Goal: Task Accomplishment & Management: Use online tool/utility

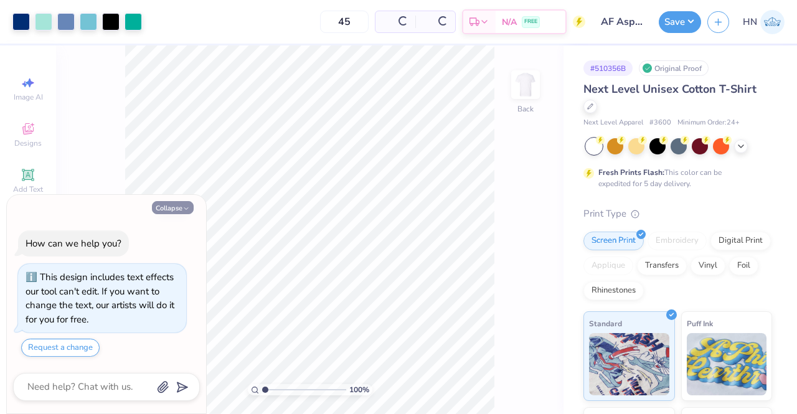
click at [159, 205] on button "Collapse" at bounding box center [173, 207] width 42 height 13
type textarea "x"
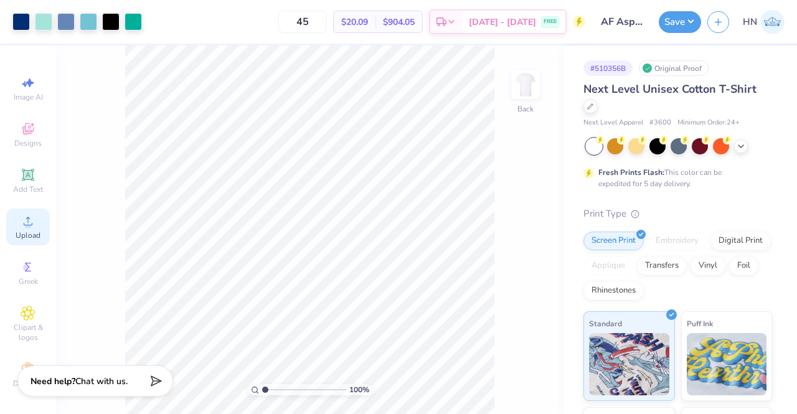
drag, startPoint x: 524, startPoint y: 73, endPoint x: 36, endPoint y: 224, distance: 511.7
click at [525, 73] on img at bounding box center [525, 84] width 25 height 25
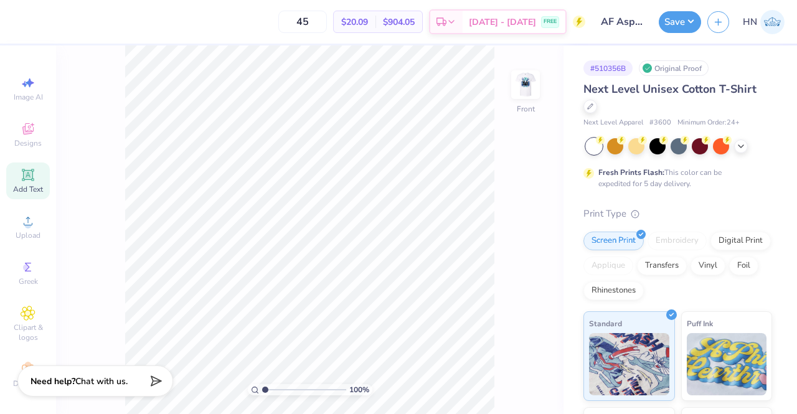
click at [23, 178] on icon at bounding box center [27, 174] width 9 height 9
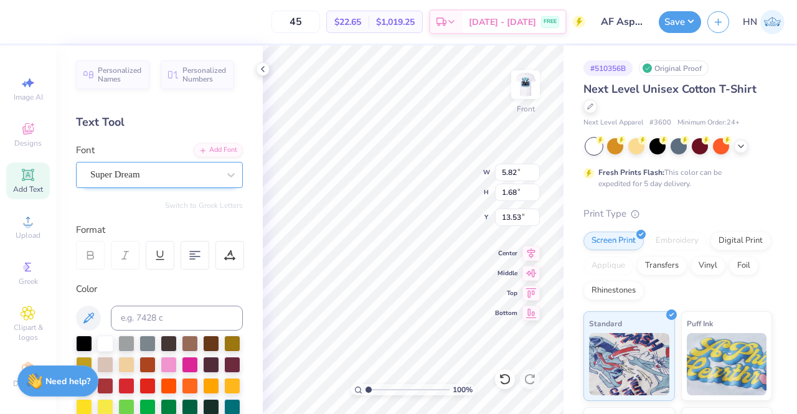
click at [150, 179] on div "Super Dream" at bounding box center [154, 174] width 131 height 19
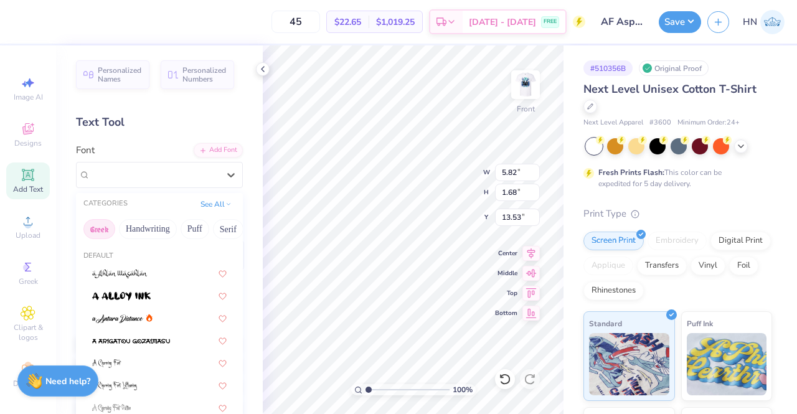
click at [106, 227] on button "Greek" at bounding box center [99, 229] width 32 height 20
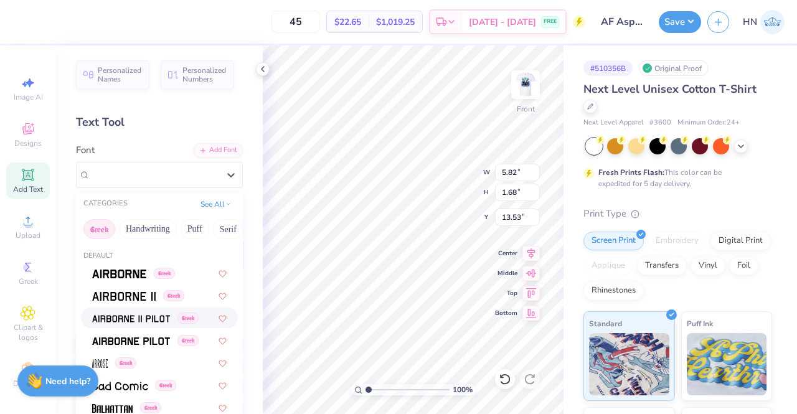
click at [115, 323] on span at bounding box center [131, 317] width 78 height 13
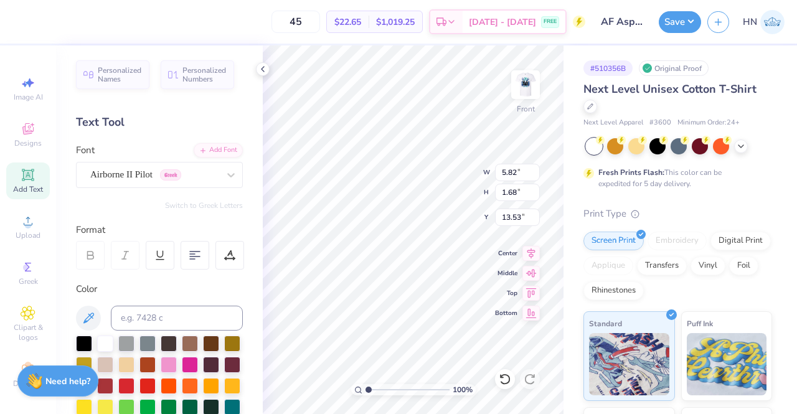
type input "5.45"
type input "1.76"
type input "13.49"
type textarea "EXAMPLE"
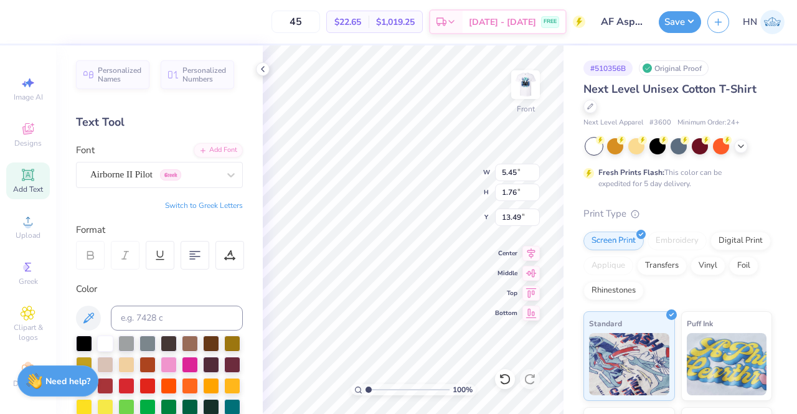
click at [444, 187] on div "100 % Front W 5.45 5.45 " H 1.76 1.76 " Y 13.49 13.49 " Center Middle Top Bottom" at bounding box center [413, 229] width 301 height 369
click at [534, 85] on img at bounding box center [526, 85] width 50 height 50
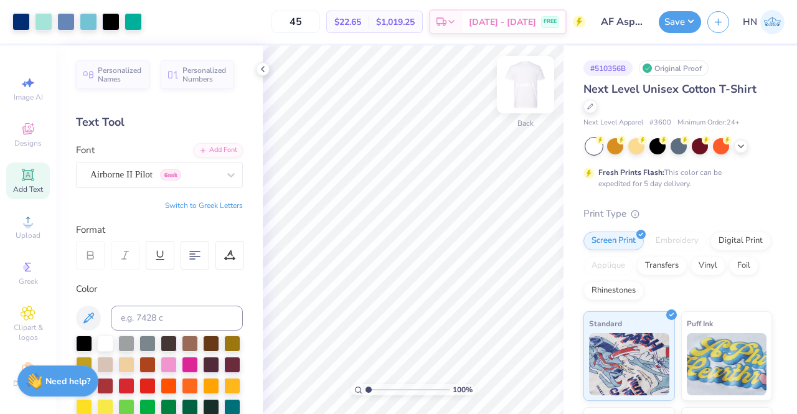
click at [536, 82] on img at bounding box center [526, 85] width 50 height 50
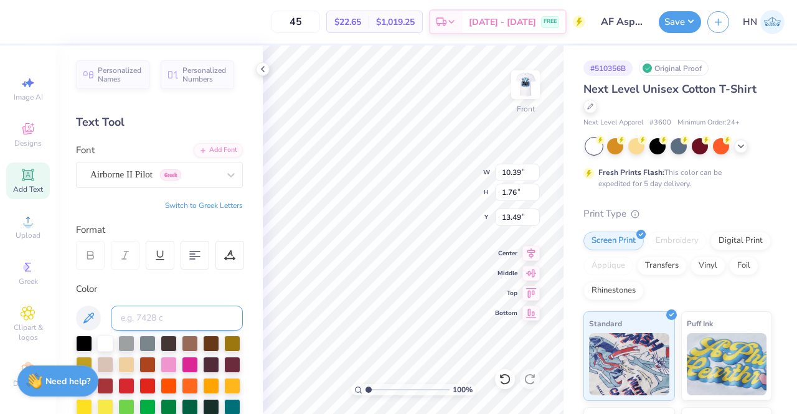
click at [168, 317] on input at bounding box center [177, 318] width 132 height 25
type input "288"
type input "3.00"
click at [428, 181] on div "100 % Front W 10.39 10.39 " H 1.76 1.76 " Y 3.00 3.00 " Center Middle Top Bottom" at bounding box center [413, 229] width 301 height 369
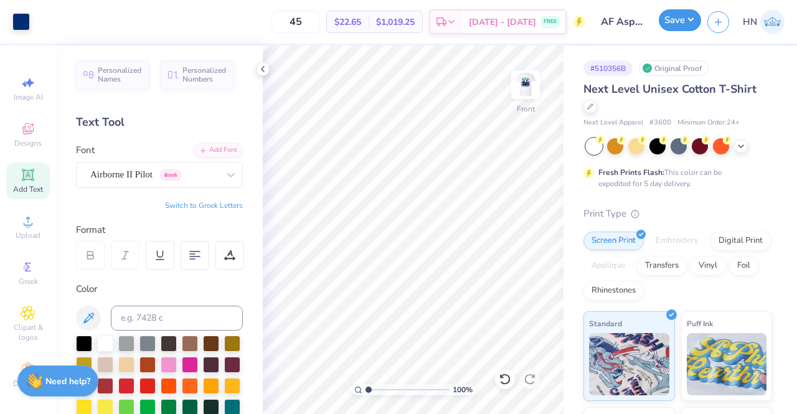
click at [680, 22] on button "Save" at bounding box center [680, 20] width 42 height 22
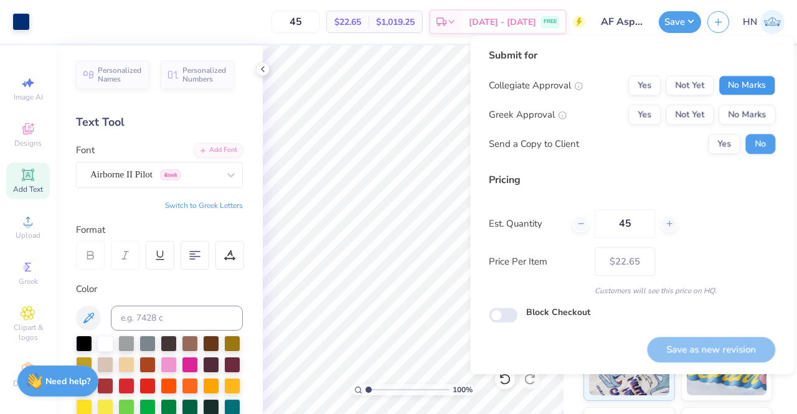
click at [767, 83] on button "No Marks" at bounding box center [747, 85] width 57 height 20
click at [762, 111] on button "No Marks" at bounding box center [747, 115] width 57 height 20
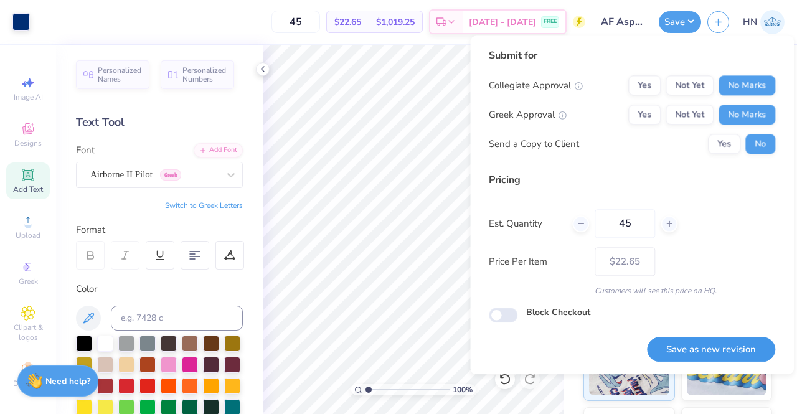
click at [719, 358] on button "Save as new revision" at bounding box center [711, 350] width 128 height 26
type input "$22.65"
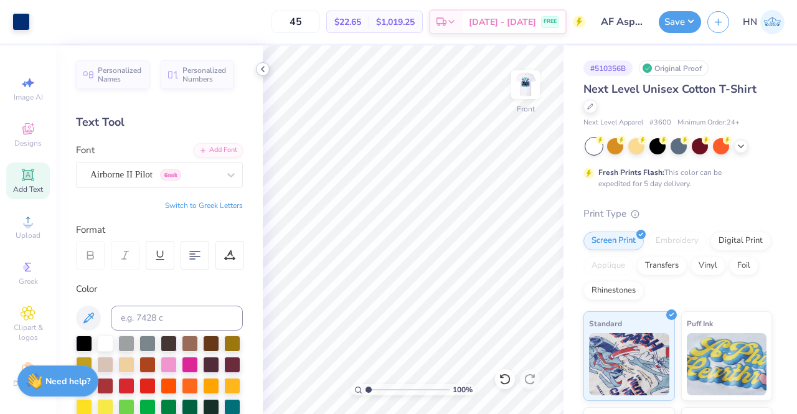
click at [265, 67] on icon at bounding box center [263, 69] width 10 height 10
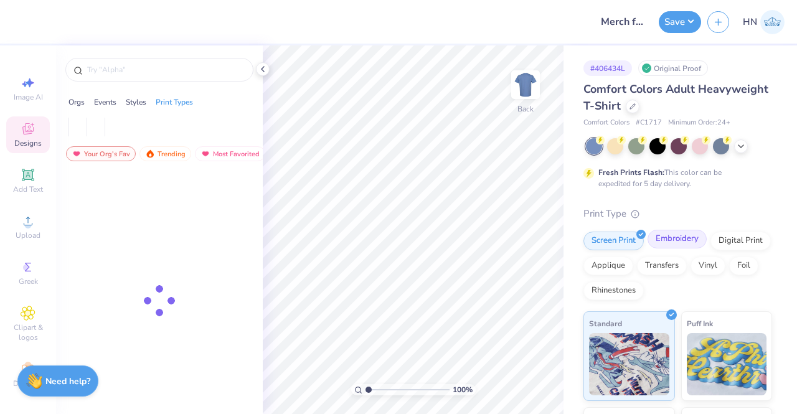
click at [658, 240] on div "Embroidery" at bounding box center [677, 239] width 59 height 19
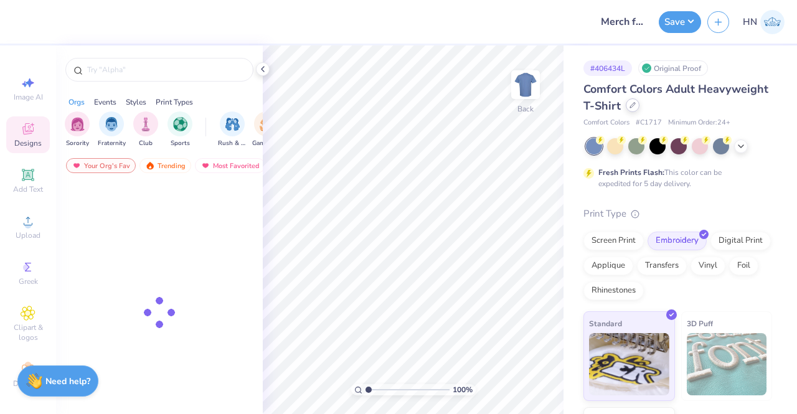
click at [640, 108] on div at bounding box center [633, 105] width 14 height 14
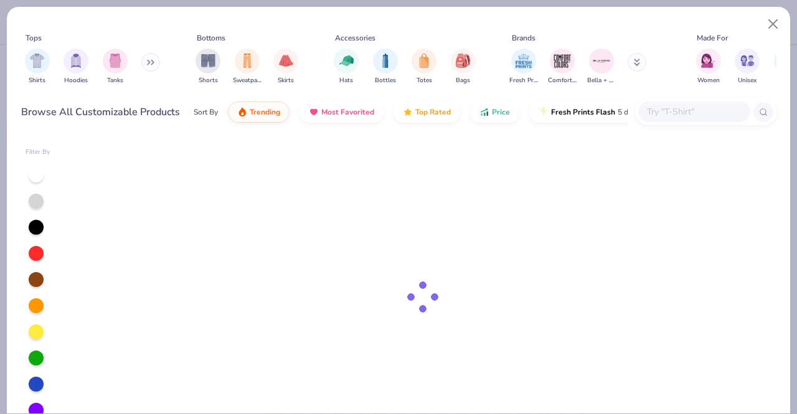
click at [655, 113] on input "text" at bounding box center [694, 112] width 96 height 14
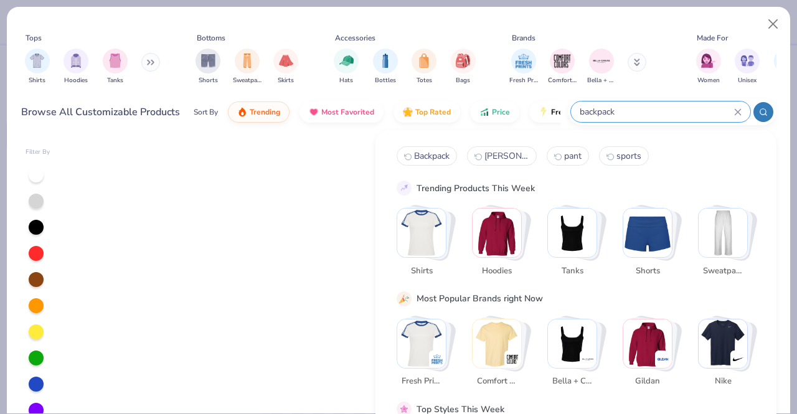
type input "backpack"
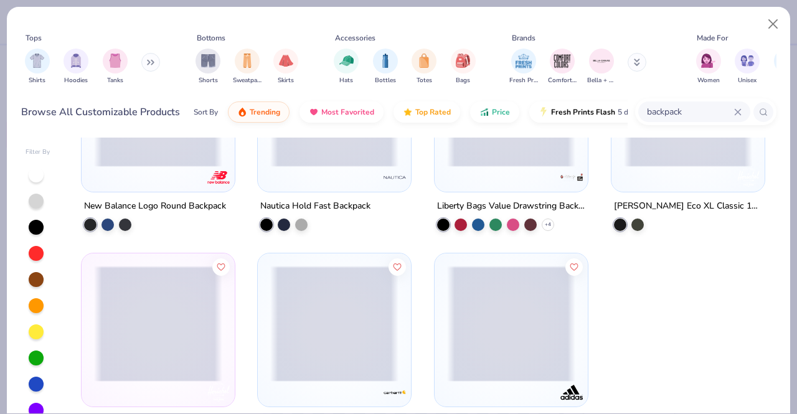
scroll to position [764, 0]
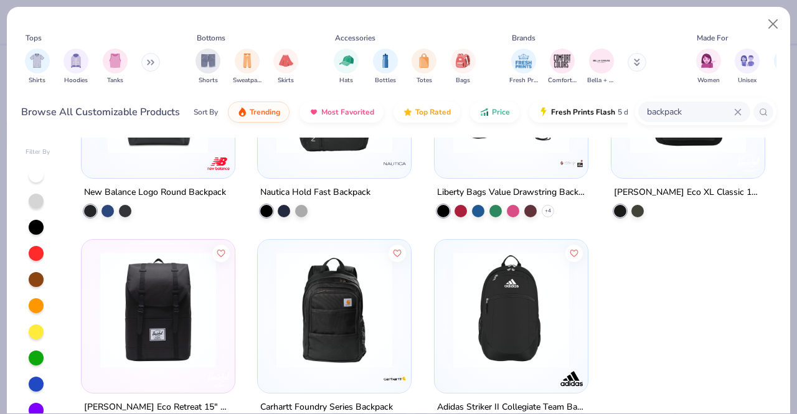
click at [468, 319] on img at bounding box center [511, 310] width 128 height 116
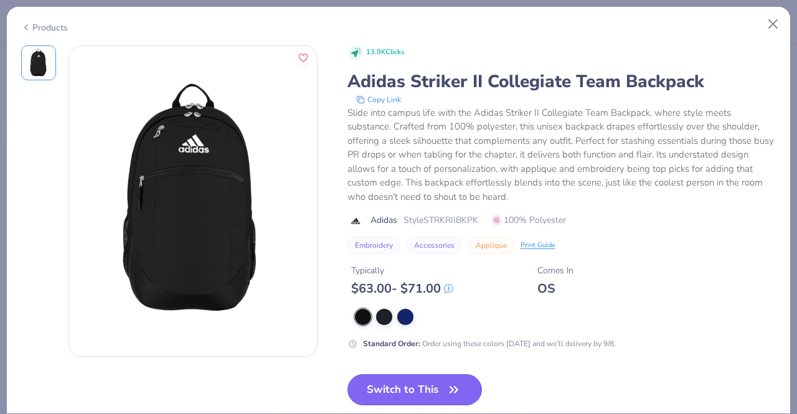
click at [417, 384] on button "Switch to This" at bounding box center [415, 389] width 135 height 31
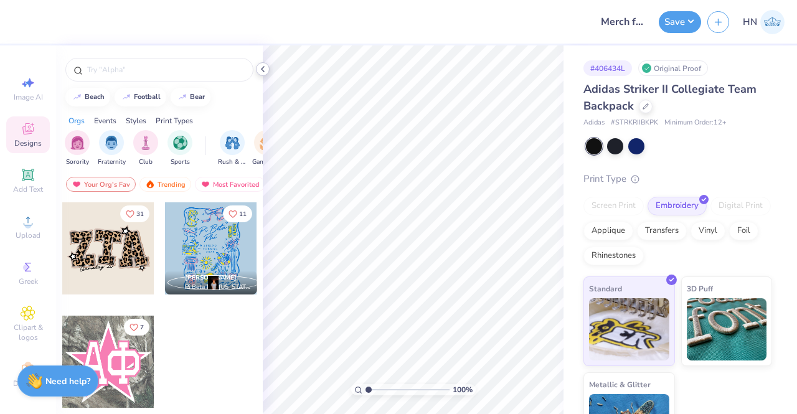
click at [260, 67] on icon at bounding box center [263, 69] width 10 height 10
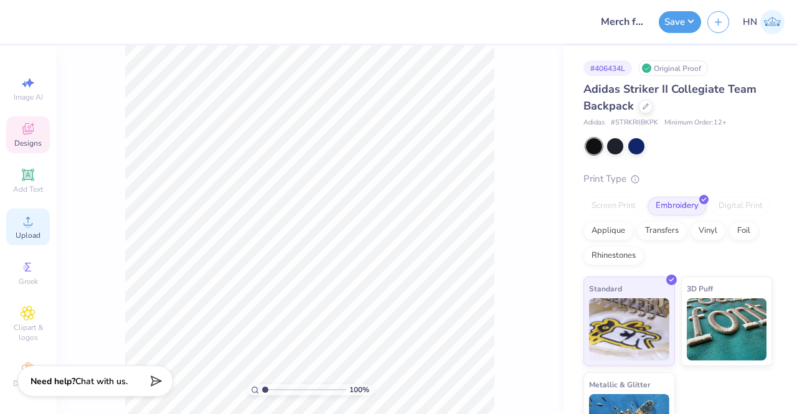
click at [38, 221] on div "Upload" at bounding box center [28, 227] width 44 height 37
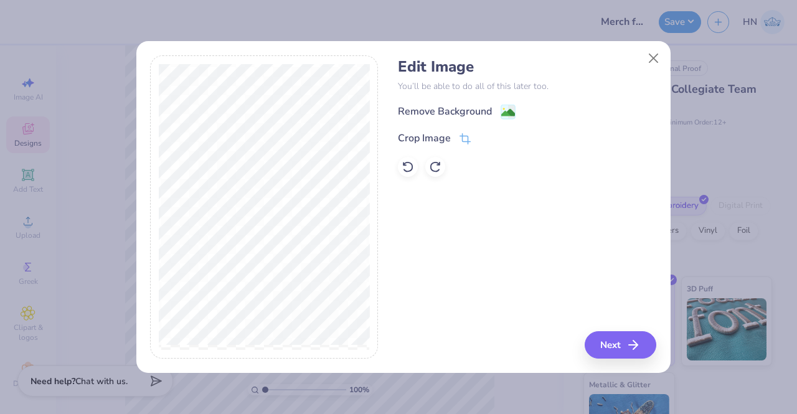
click at [477, 102] on div "Edit Image You’ll be able to do all of this later too. Remove Background Crop I…" at bounding box center [527, 117] width 259 height 119
click at [473, 110] on div "Remove Background" at bounding box center [445, 112] width 94 height 15
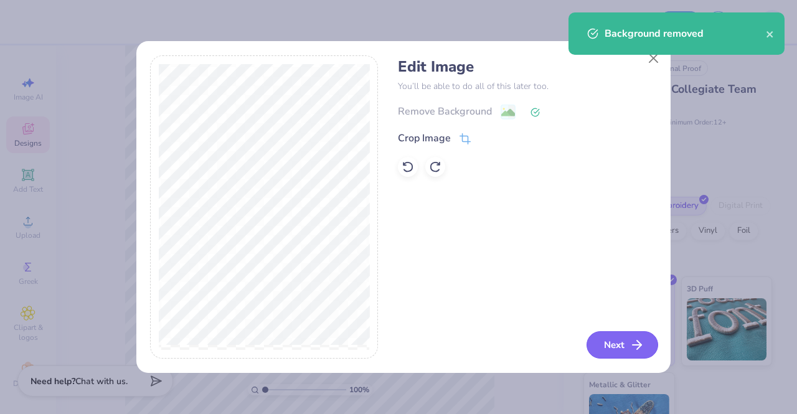
click at [596, 342] on button "Next" at bounding box center [623, 344] width 72 height 27
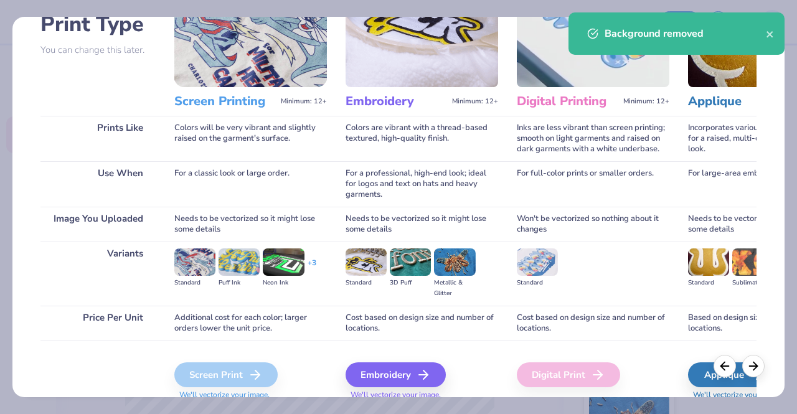
scroll to position [144, 0]
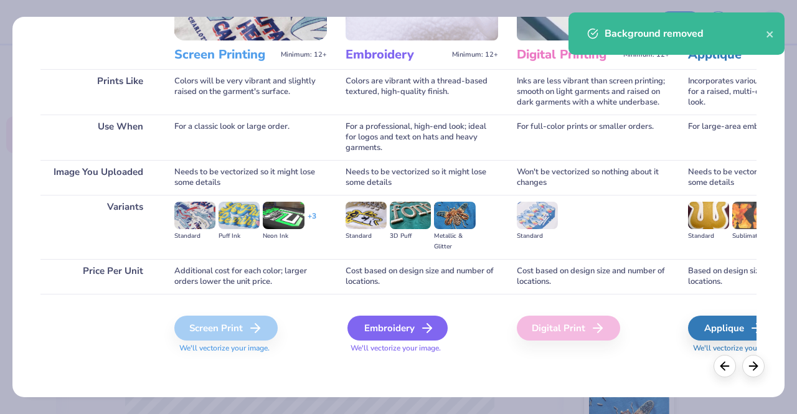
click at [435, 330] on div "Embroidery" at bounding box center [398, 328] width 100 height 25
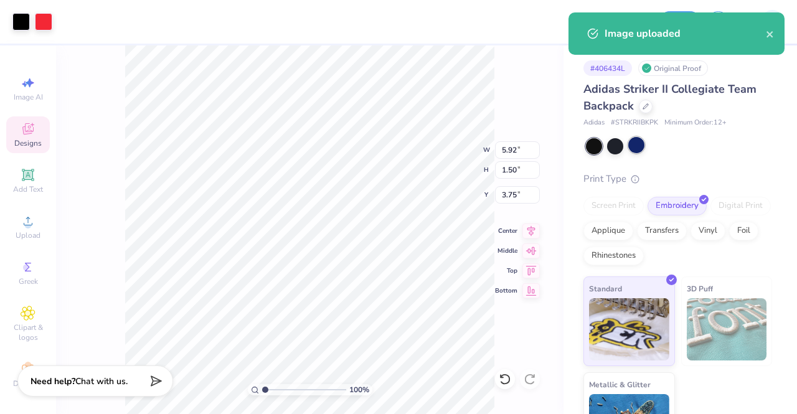
click at [632, 140] on div at bounding box center [637, 145] width 16 height 16
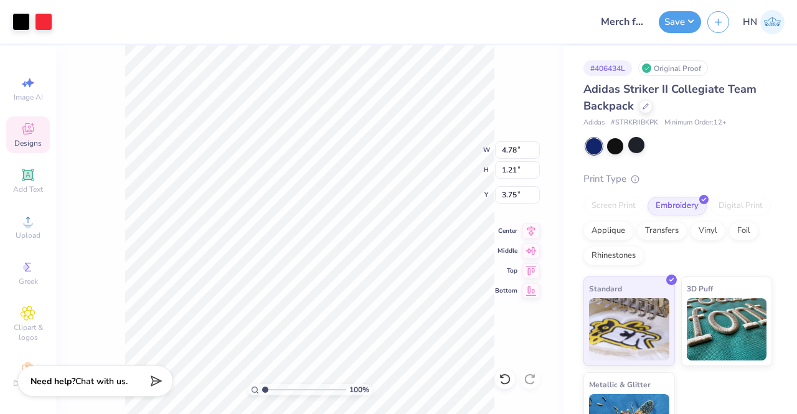
type input "4.78"
type input "1.21"
type input "5.92"
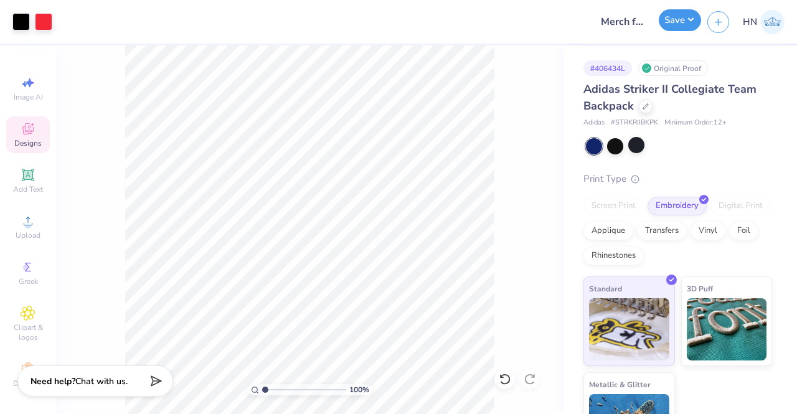
click at [684, 16] on button "Save" at bounding box center [680, 20] width 42 height 22
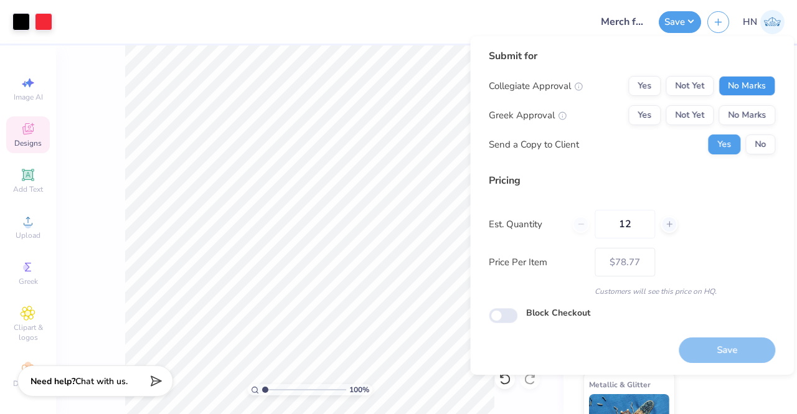
click at [738, 88] on button "No Marks" at bounding box center [747, 86] width 57 height 20
drag, startPoint x: 738, startPoint y: 105, endPoint x: 743, endPoint y: 128, distance: 23.6
click at [738, 110] on div "Collegiate Approval Yes Not Yet No Marks Greek Approval Yes Not Yet No Marks Se…" at bounding box center [632, 115] width 287 height 78
click at [744, 121] on button "No Marks" at bounding box center [747, 115] width 57 height 20
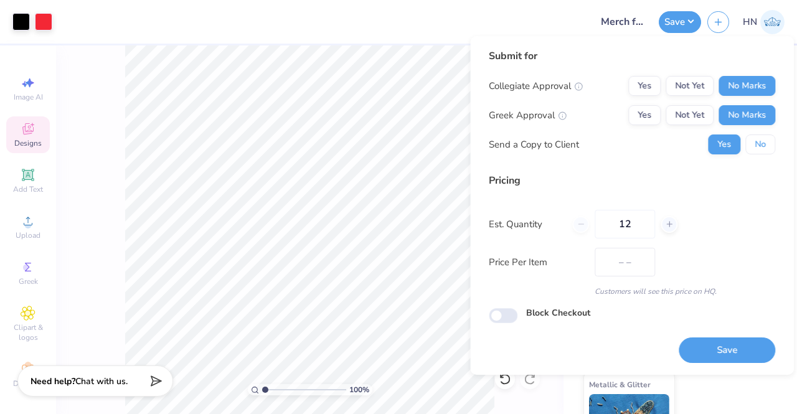
drag, startPoint x: 750, startPoint y: 133, endPoint x: 748, endPoint y: 259, distance: 125.2
click at [759, 150] on button "No" at bounding box center [761, 145] width 30 height 20
click at [718, 349] on button "Save" at bounding box center [727, 351] width 97 height 26
type input "$78.77"
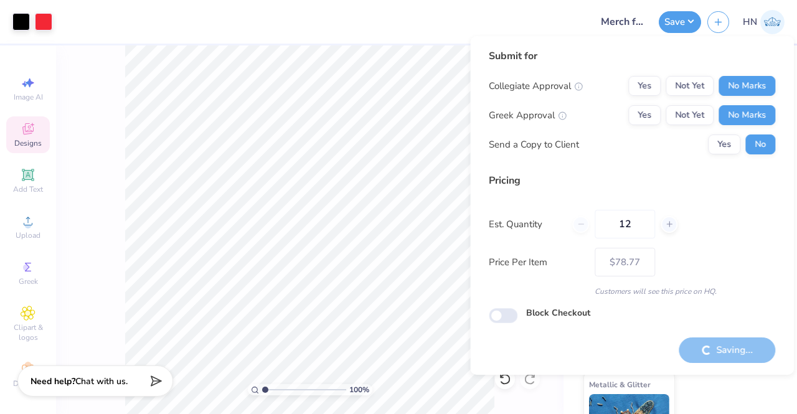
click at [369, 42] on div at bounding box center [322, 22] width 527 height 44
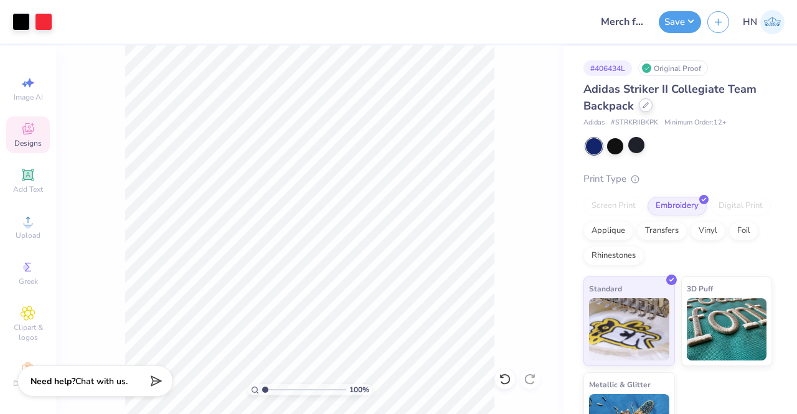
click at [647, 107] on icon at bounding box center [646, 105] width 6 height 6
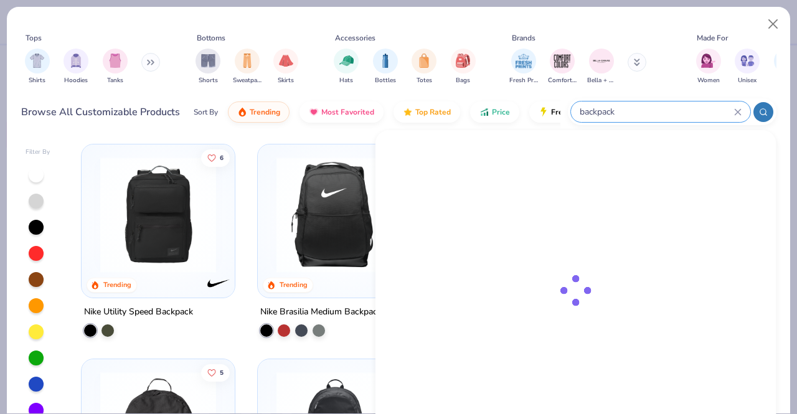
click at [701, 109] on input "backpack" at bounding box center [657, 112] width 156 height 14
type input "b"
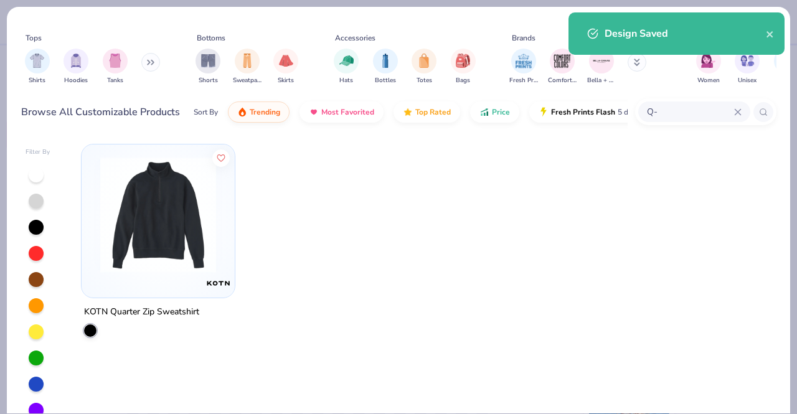
type input "Q"
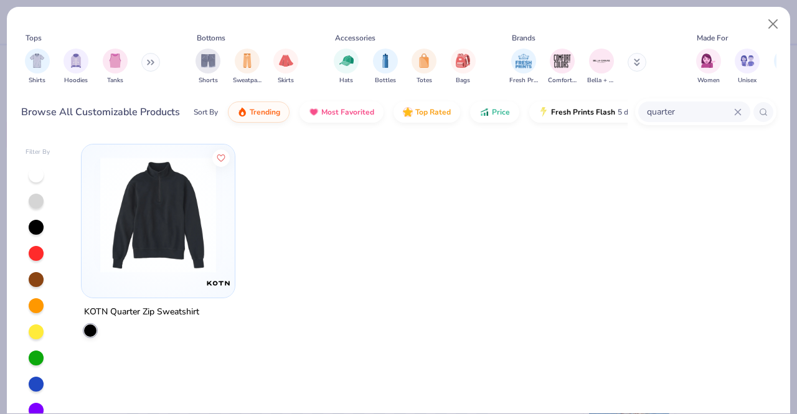
type input "quarter"
click at [767, 106] on div at bounding box center [764, 112] width 20 height 20
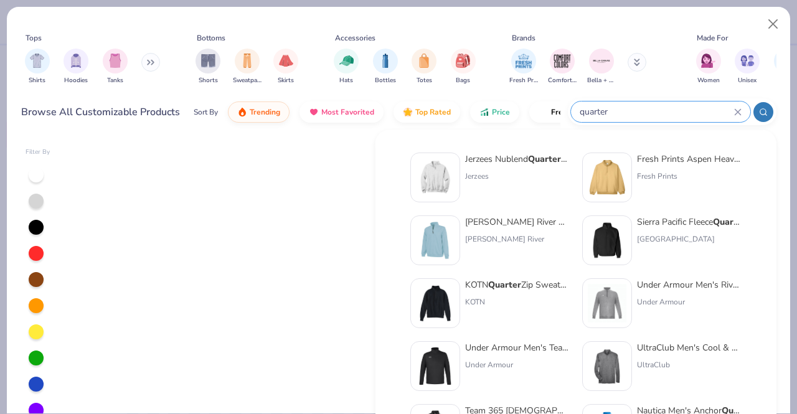
click at [761, 104] on div at bounding box center [764, 112] width 20 height 20
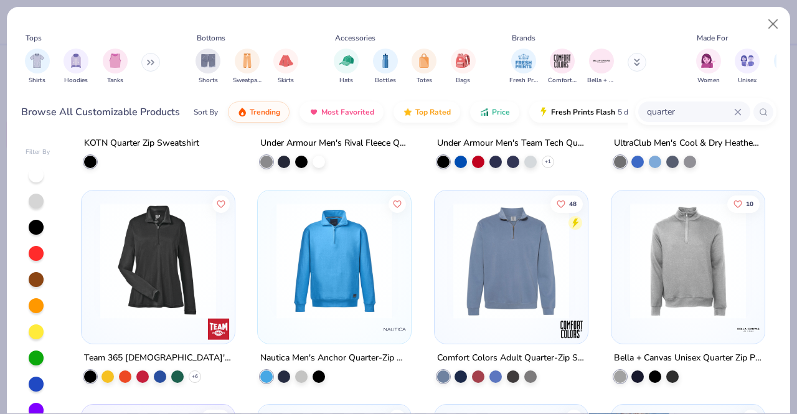
scroll to position [405, 0]
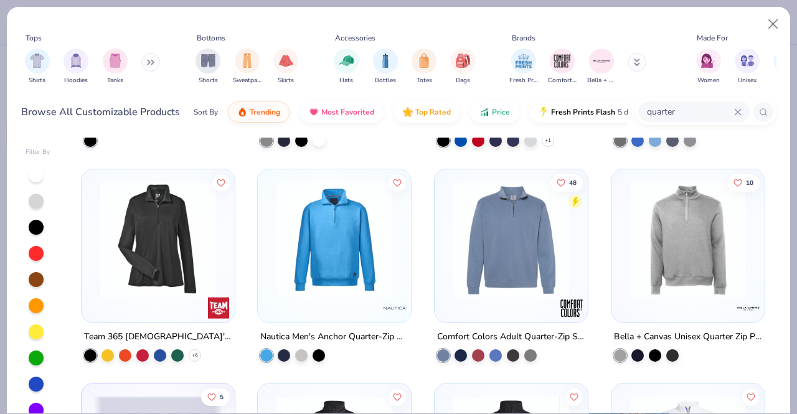
click at [350, 282] on img at bounding box center [334, 239] width 128 height 116
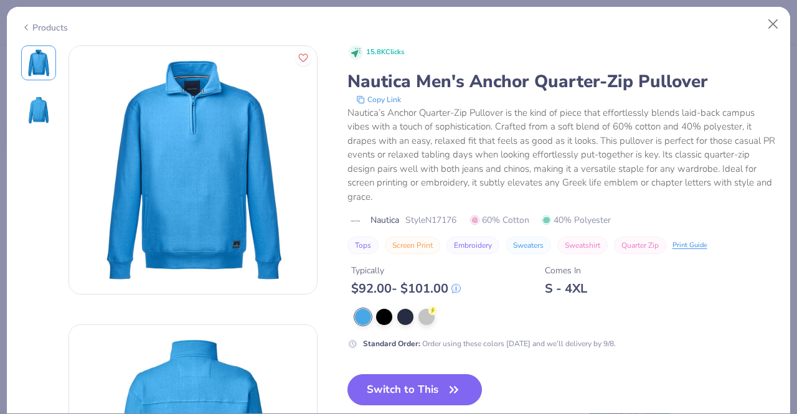
scroll to position [187, 0]
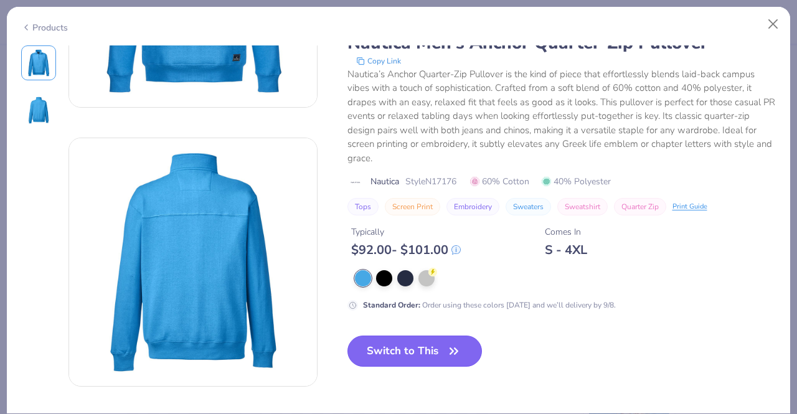
drag, startPoint x: 414, startPoint y: 347, endPoint x: 419, endPoint y: 350, distance: 6.4
click at [414, 347] on button "Switch to This" at bounding box center [415, 351] width 135 height 31
click at [419, 349] on button "Switch to This" at bounding box center [415, 351] width 135 height 31
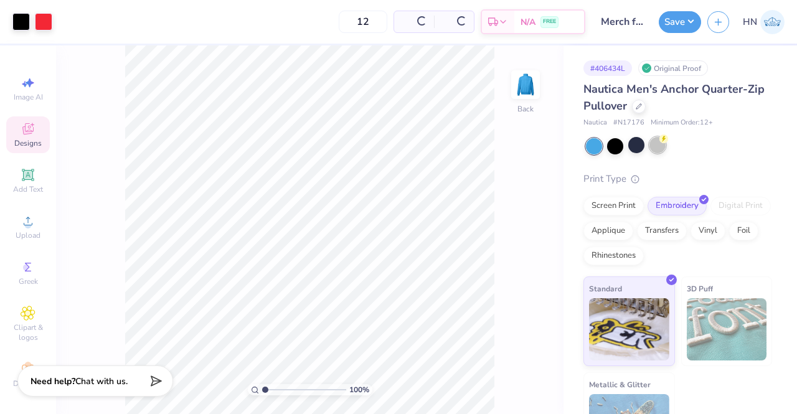
click at [658, 150] on div at bounding box center [658, 145] width 16 height 16
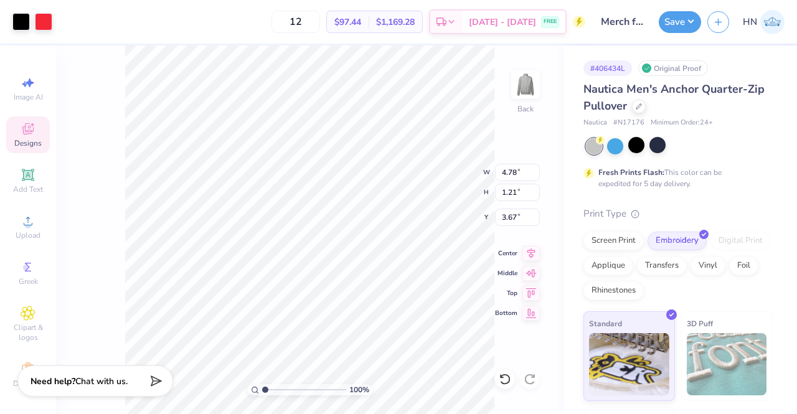
type input "3.67"
type input "3.00"
drag, startPoint x: 518, startPoint y: 174, endPoint x: 500, endPoint y: 276, distance: 103.6
click at [518, 174] on input "4.78" at bounding box center [517, 172] width 45 height 17
type input "4.00"
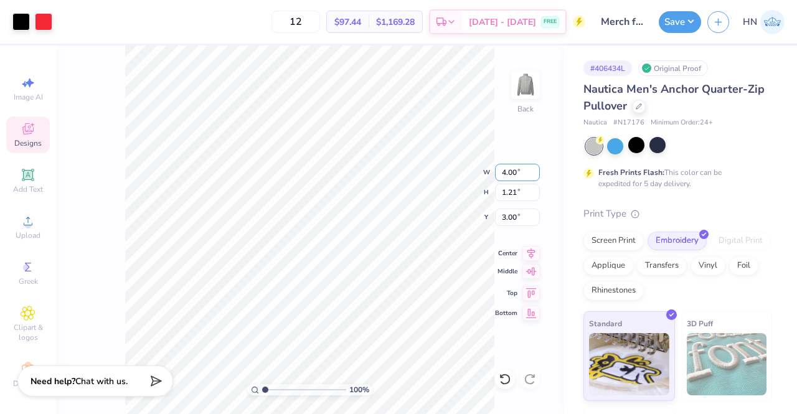
type input "1.02"
type input "3.10"
click at [663, 31] on div "Save" at bounding box center [680, 22] width 42 height 22
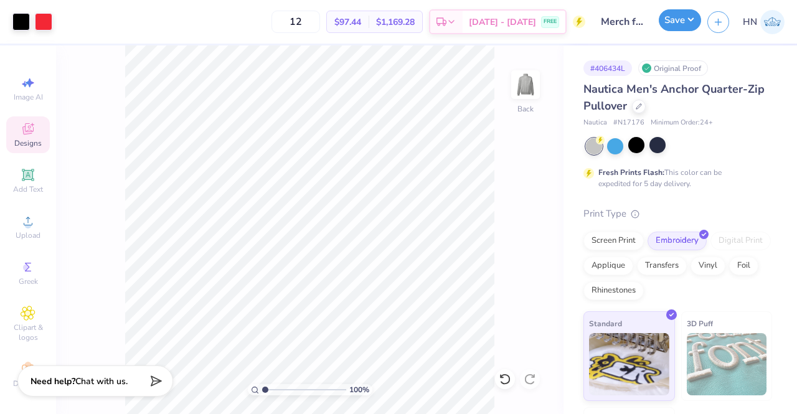
click at [693, 22] on button "Save" at bounding box center [680, 20] width 42 height 22
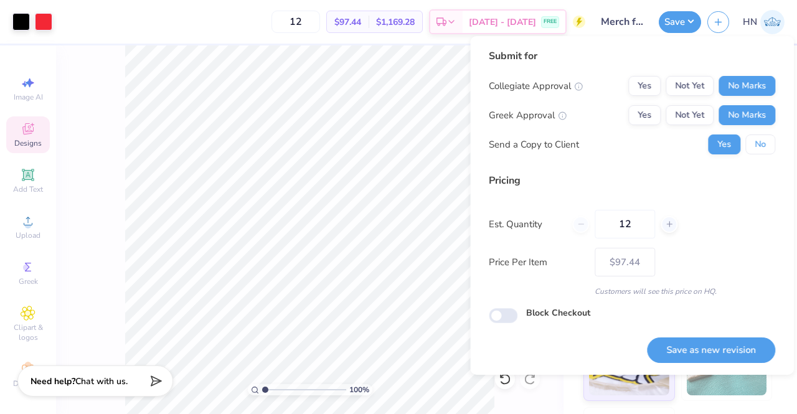
click at [756, 150] on button "No" at bounding box center [761, 145] width 30 height 20
drag, startPoint x: 717, startPoint y: 351, endPoint x: 519, endPoint y: 338, distance: 197.9
click at [706, 353] on button "Save as new revision" at bounding box center [711, 351] width 128 height 26
type input "– –"
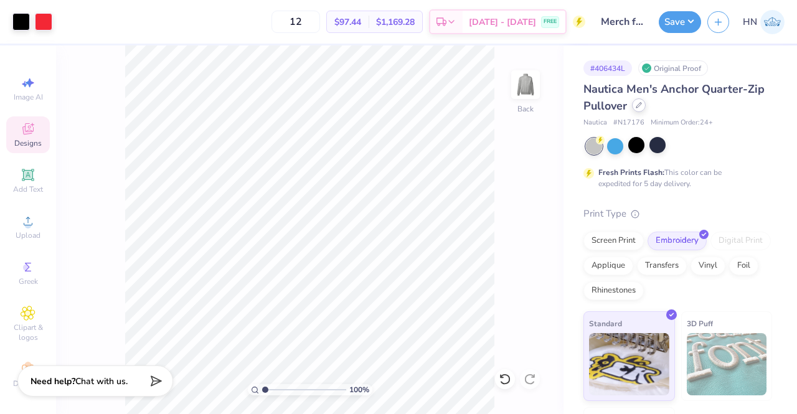
click at [638, 105] on icon at bounding box center [639, 105] width 6 height 6
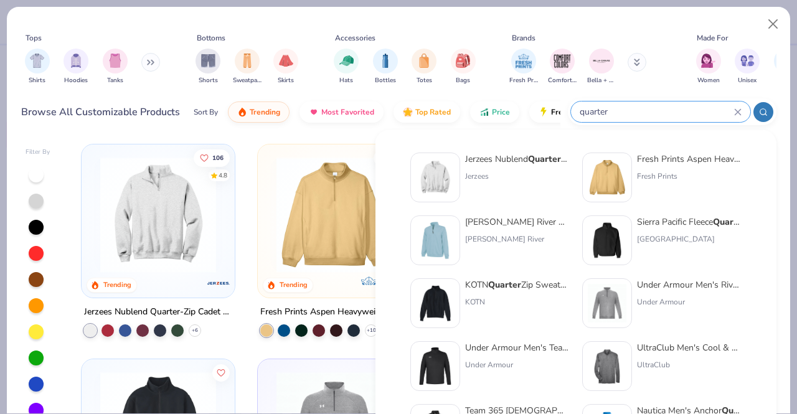
click at [685, 115] on input "quarter" at bounding box center [657, 112] width 156 height 14
type input "q"
type input "POlo"
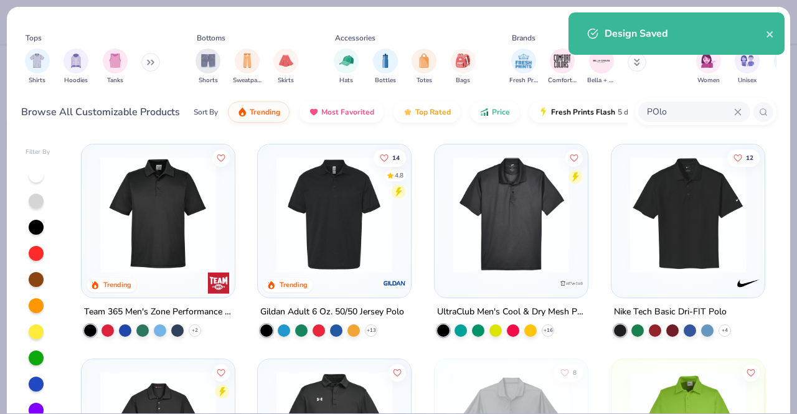
click at [694, 220] on img at bounding box center [688, 215] width 128 height 116
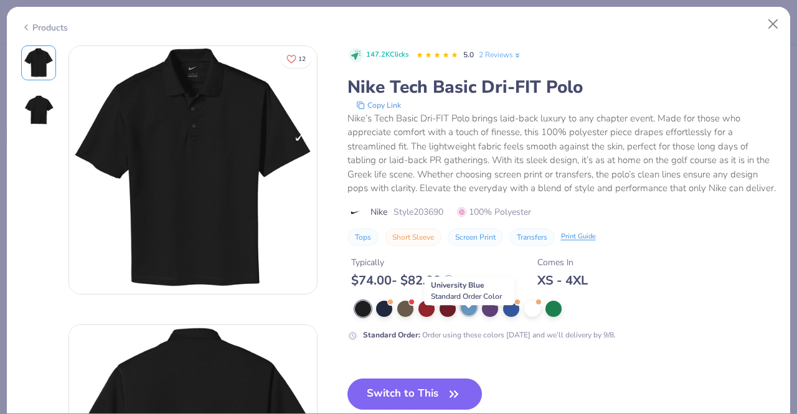
click at [468, 315] on div at bounding box center [469, 308] width 16 height 16
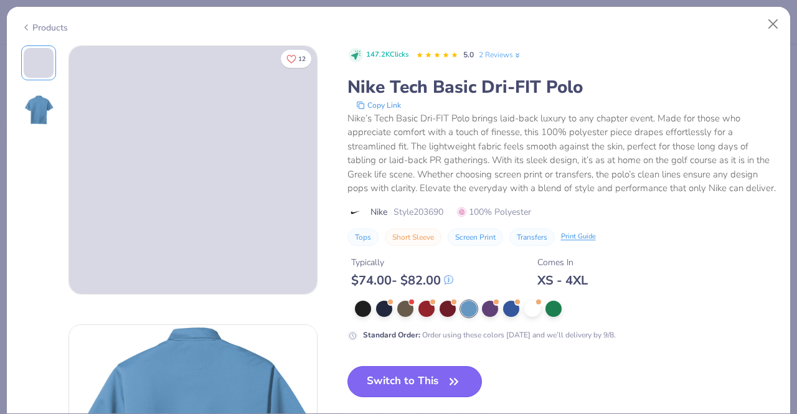
click at [436, 387] on button "Switch to This" at bounding box center [415, 381] width 135 height 31
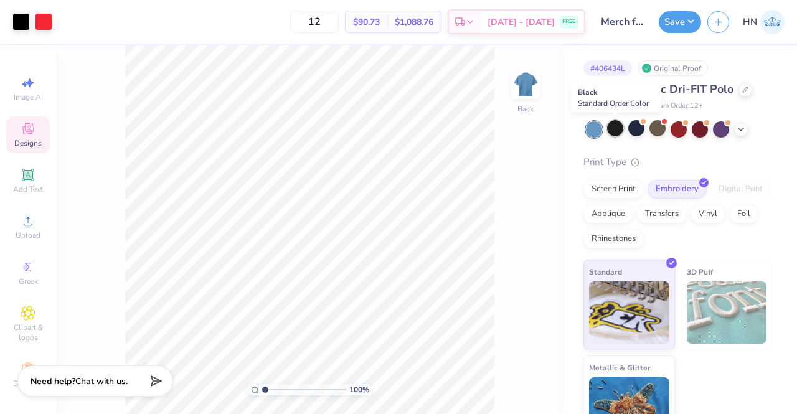
click at [618, 135] on div at bounding box center [615, 128] width 16 height 16
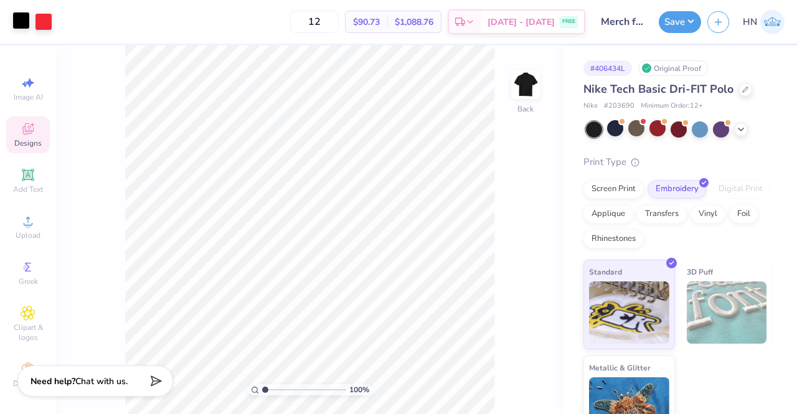
click at [22, 29] on div at bounding box center [20, 20] width 17 height 17
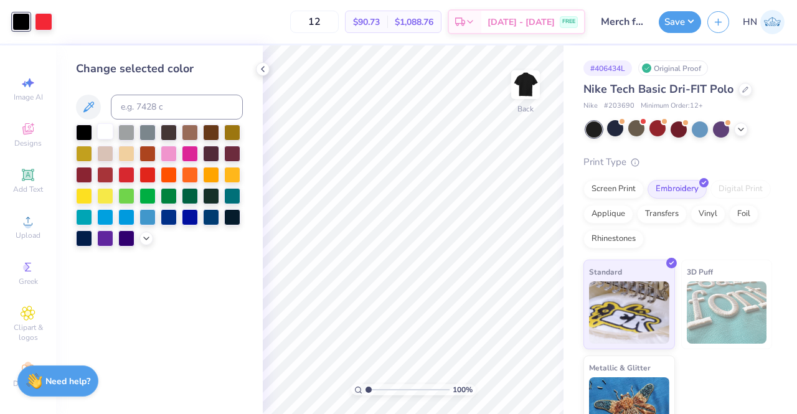
click at [105, 127] on div at bounding box center [105, 131] width 16 height 16
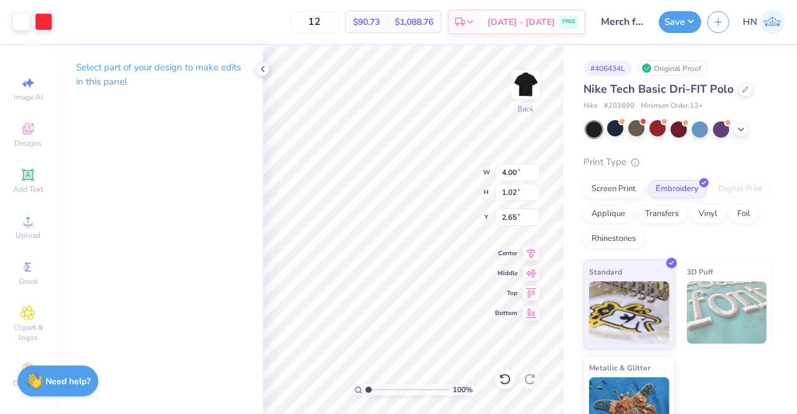
type input "3.00"
click at [679, 22] on button "Save" at bounding box center [680, 20] width 42 height 22
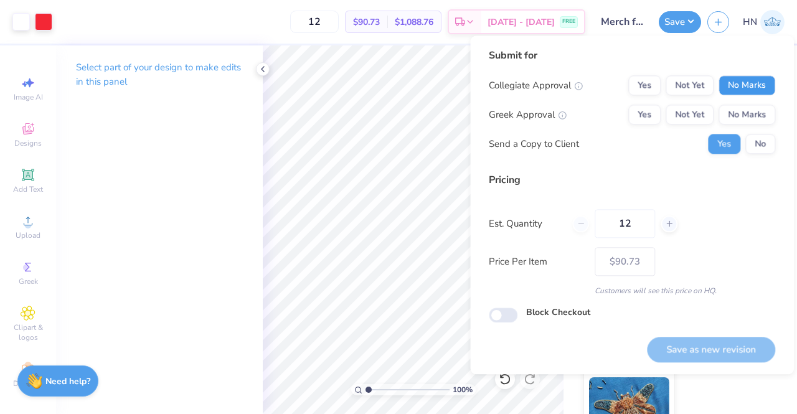
click at [744, 90] on button "No Marks" at bounding box center [747, 85] width 57 height 20
click at [742, 116] on button "No Marks" at bounding box center [747, 115] width 57 height 20
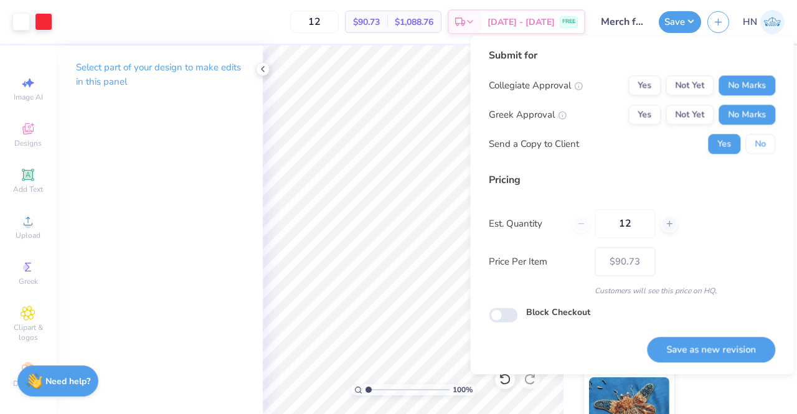
drag, startPoint x: 754, startPoint y: 149, endPoint x: 754, endPoint y: 156, distance: 7.5
click at [754, 151] on button "No" at bounding box center [761, 144] width 30 height 20
drag, startPoint x: 705, startPoint y: 353, endPoint x: 492, endPoint y: 349, distance: 213.1
click at [704, 358] on button "Save as new revision" at bounding box center [711, 350] width 128 height 26
type input "– –"
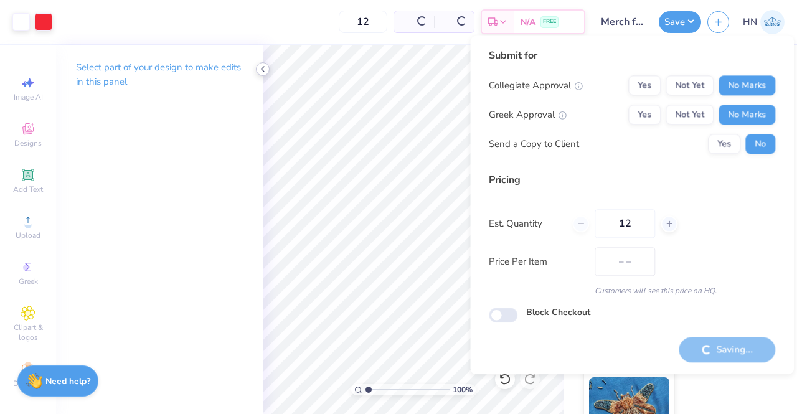
click at [261, 69] on icon at bounding box center [263, 69] width 10 height 10
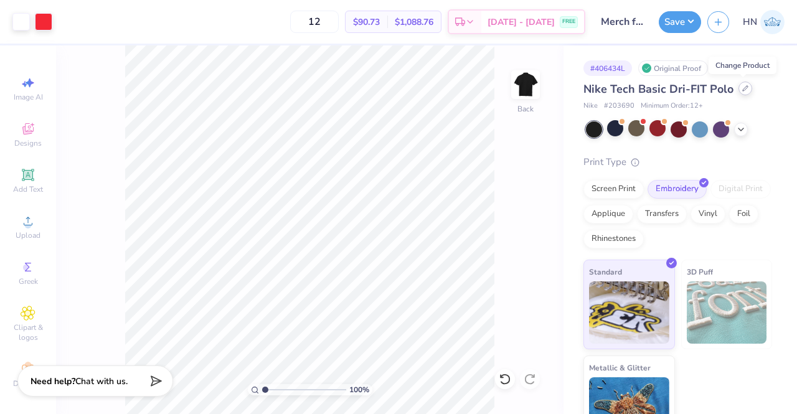
click at [746, 87] on div at bounding box center [746, 89] width 14 height 14
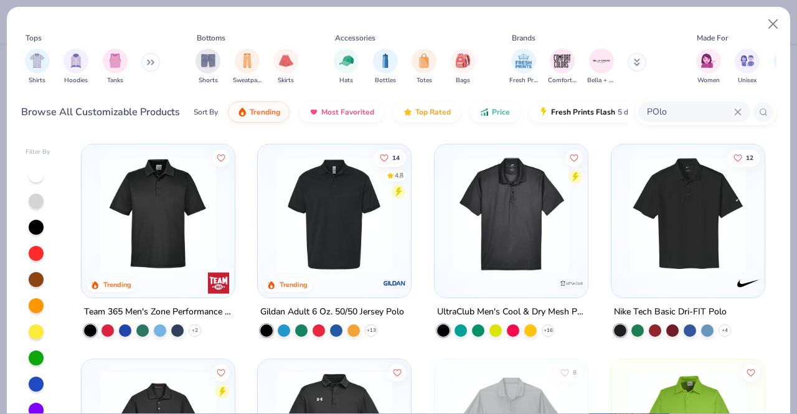
click at [662, 110] on input "POlo" at bounding box center [690, 112] width 88 height 14
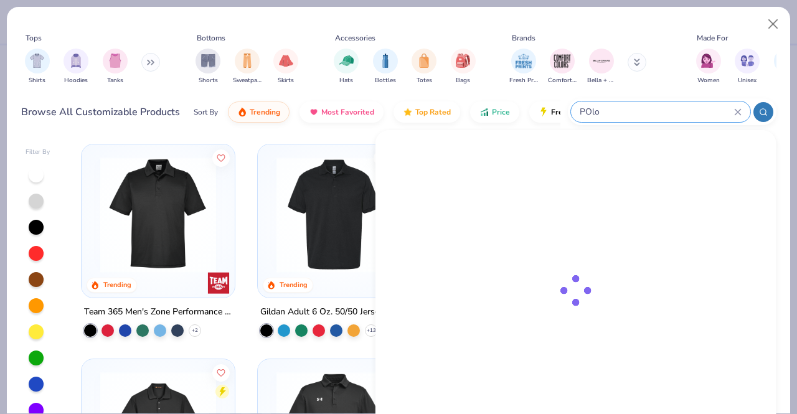
drag, startPoint x: 664, startPoint y: 110, endPoint x: 580, endPoint y: 109, distance: 84.1
click at [580, 109] on input "POlo" at bounding box center [657, 112] width 156 height 14
type input "P"
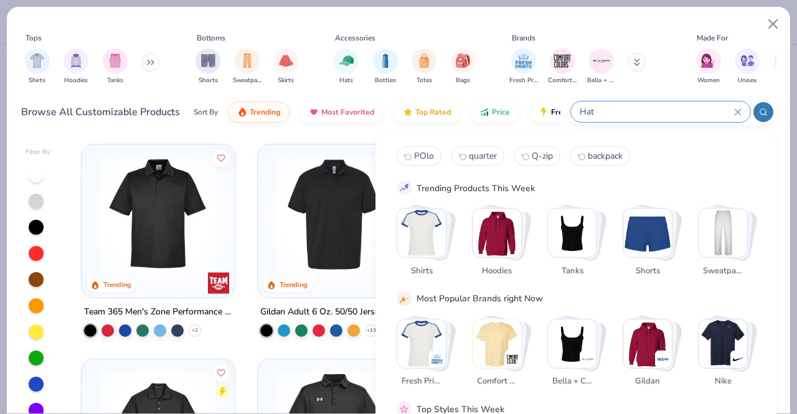
type input "Hat"
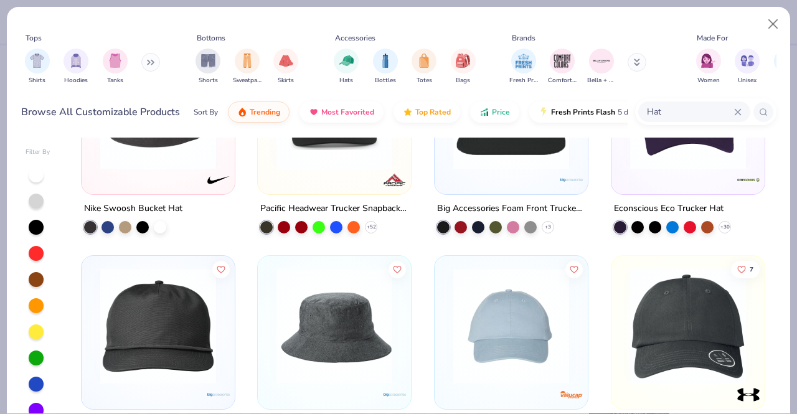
scroll to position [934, 0]
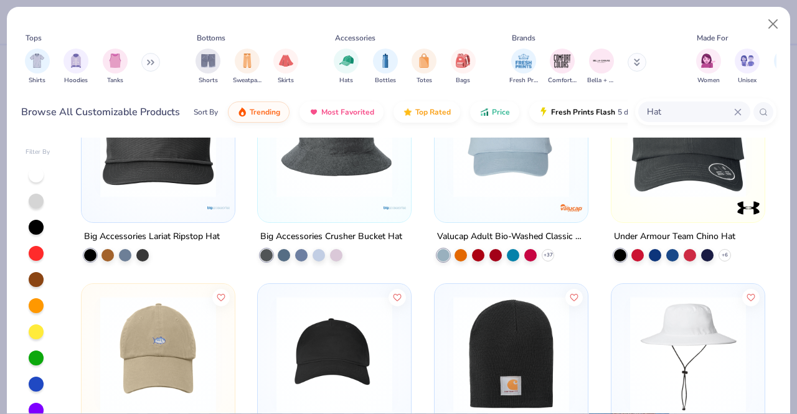
click at [647, 178] on img at bounding box center [688, 140] width 128 height 116
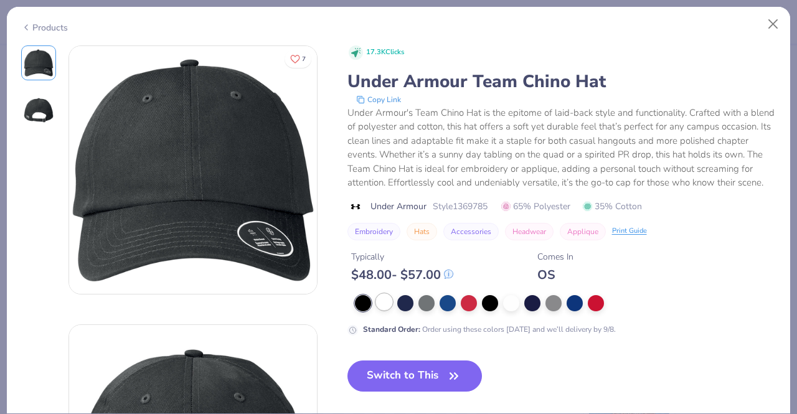
click at [386, 310] on div at bounding box center [384, 302] width 16 height 16
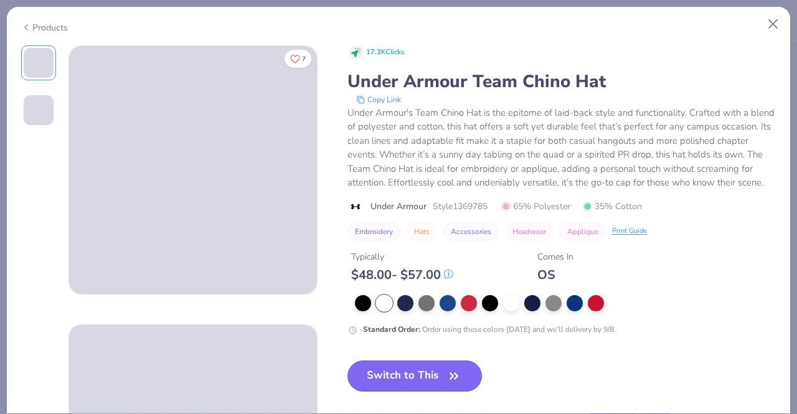
click at [419, 391] on button "Switch to This" at bounding box center [415, 376] width 135 height 31
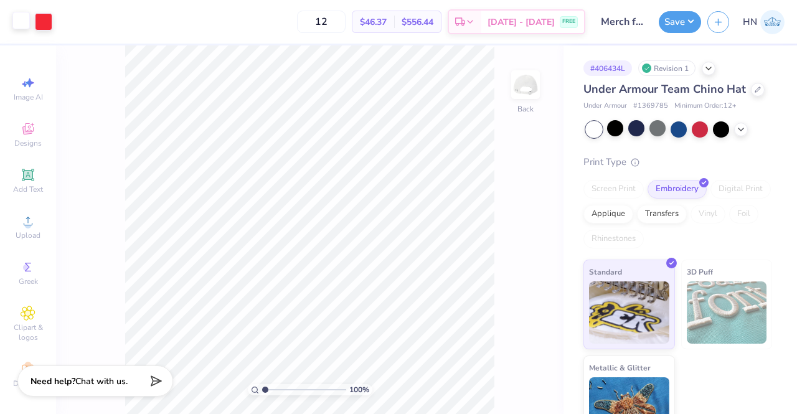
click at [26, 26] on div at bounding box center [20, 20] width 17 height 17
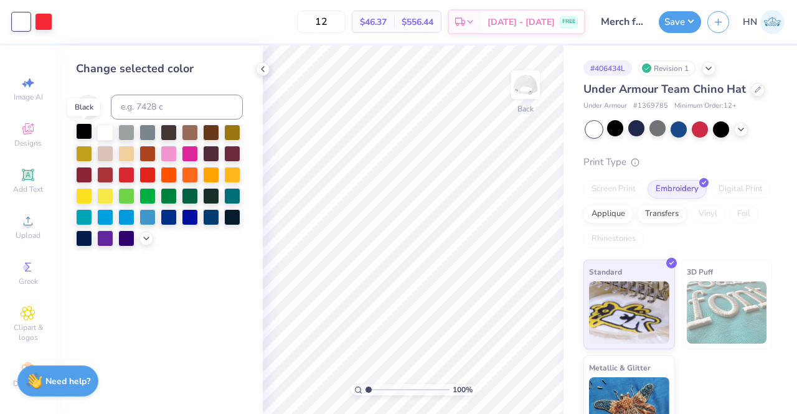
click at [85, 130] on div at bounding box center [84, 131] width 16 height 16
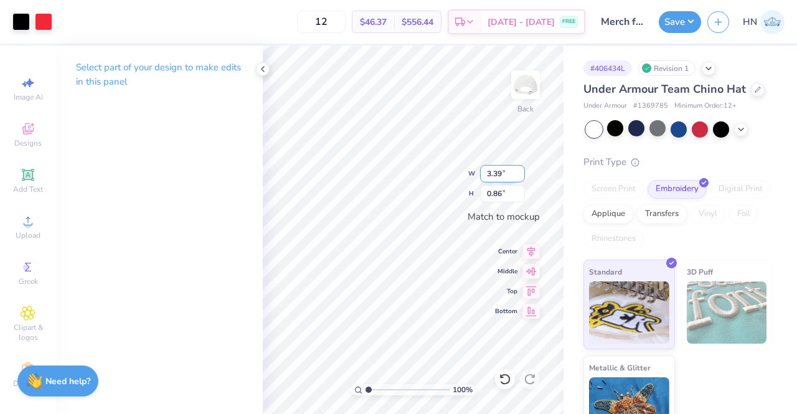
type input "3.39"
type input "0.86"
click at [530, 246] on icon at bounding box center [531, 249] width 17 height 15
click at [259, 70] on icon at bounding box center [263, 69] width 10 height 10
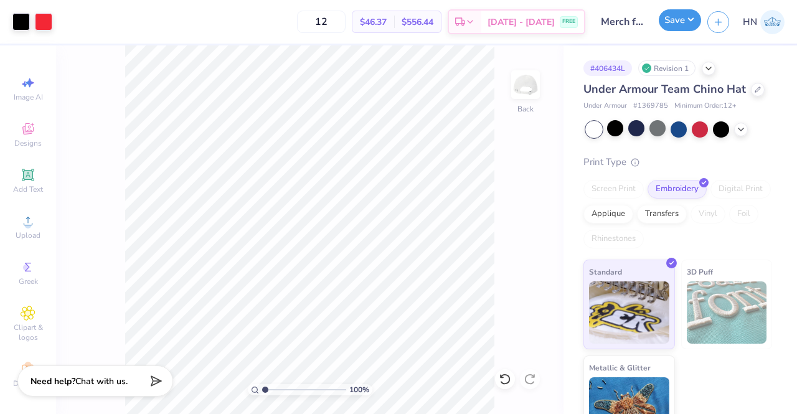
click at [681, 24] on button "Save" at bounding box center [680, 20] width 42 height 22
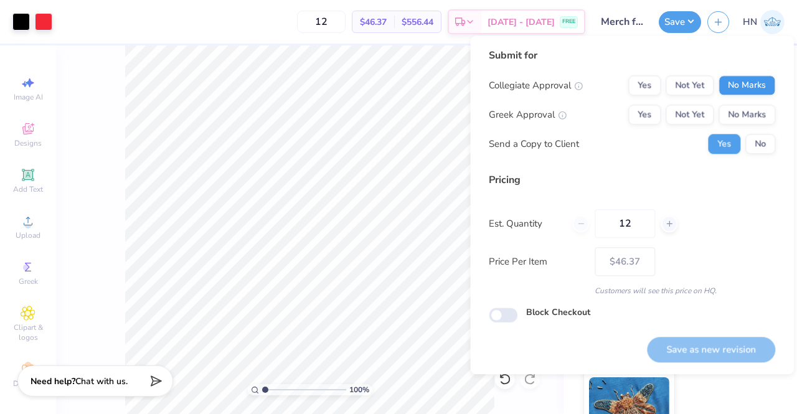
drag, startPoint x: 735, startPoint y: 74, endPoint x: 740, endPoint y: 90, distance: 17.5
click at [736, 76] on div "Submit for Collegiate Approval Yes Not Yet No Marks Greek Approval Yes Not Yet …" at bounding box center [632, 105] width 287 height 115
click at [741, 94] on button "No Marks" at bounding box center [747, 85] width 57 height 20
drag, startPoint x: 746, startPoint y: 116, endPoint x: 754, endPoint y: 132, distance: 17.3
click at [747, 118] on button "No Marks" at bounding box center [747, 115] width 57 height 20
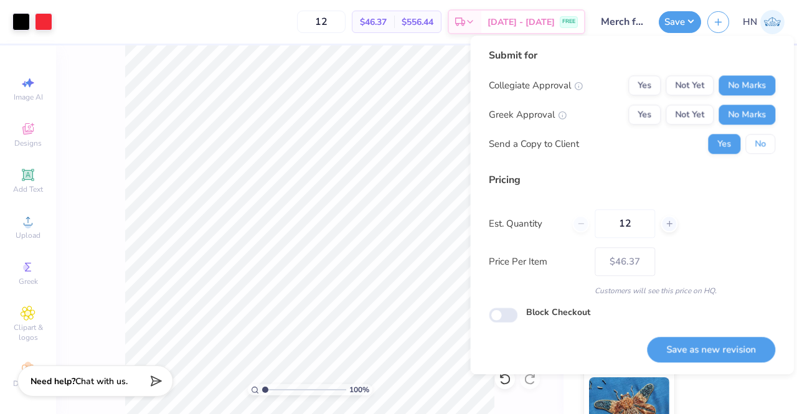
click at [757, 153] on button "No" at bounding box center [761, 144] width 30 height 20
drag, startPoint x: 709, startPoint y: 347, endPoint x: 643, endPoint y: 349, distance: 66.1
click at [679, 349] on button "Save as new revision" at bounding box center [711, 350] width 128 height 26
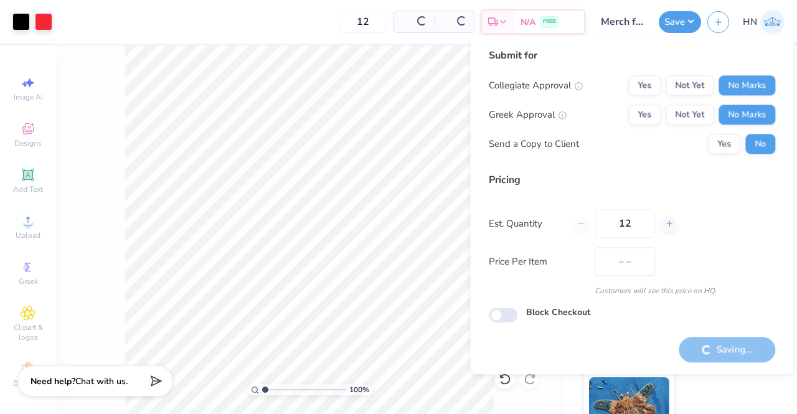
type input "$46.37"
checkbox input "true"
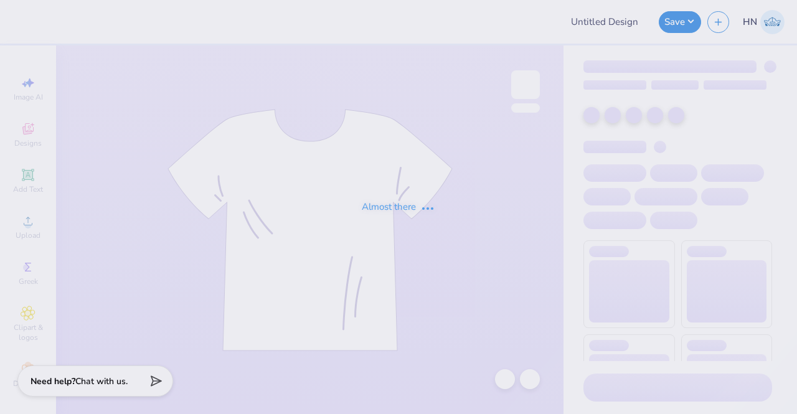
type input "Merch for Alkermes"
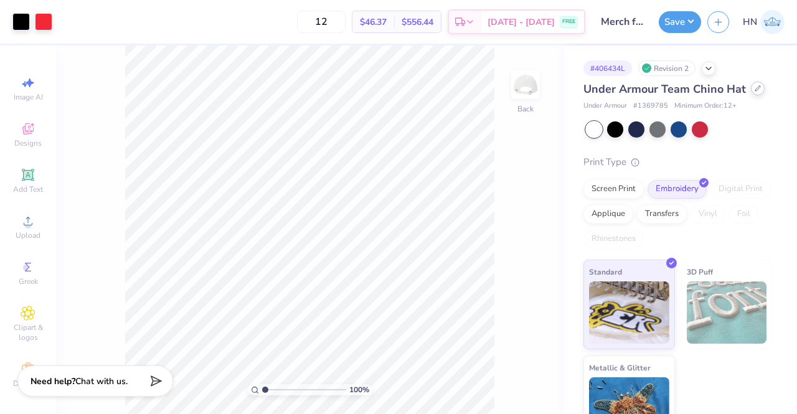
click at [751, 95] on div at bounding box center [758, 89] width 14 height 14
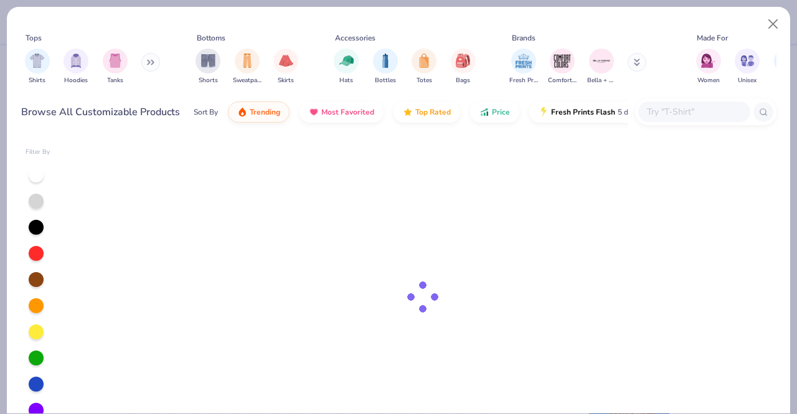
click at [690, 119] on div at bounding box center [694, 112] width 112 height 21
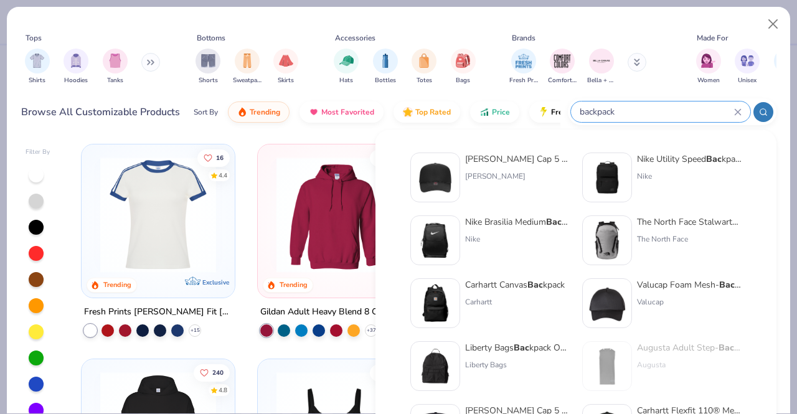
type input "backpack"
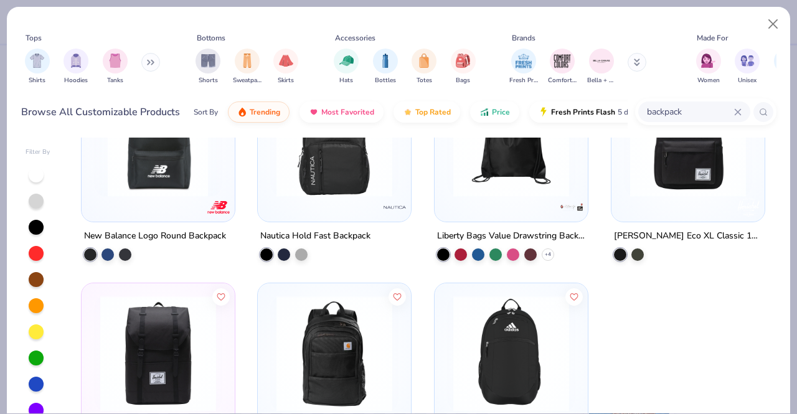
scroll to position [764, 0]
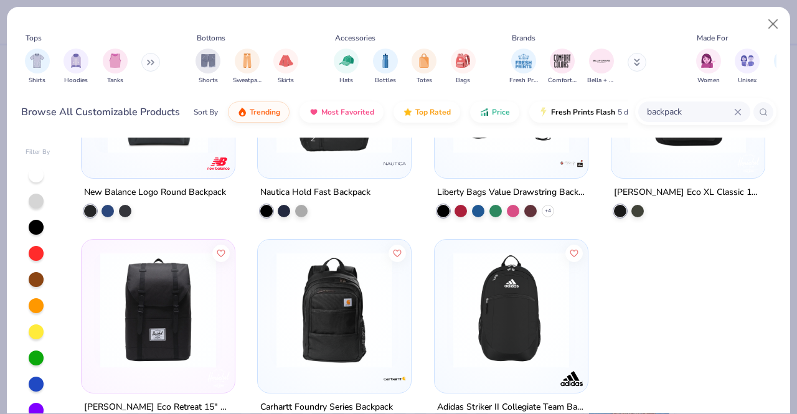
click at [544, 296] on img at bounding box center [511, 310] width 128 height 116
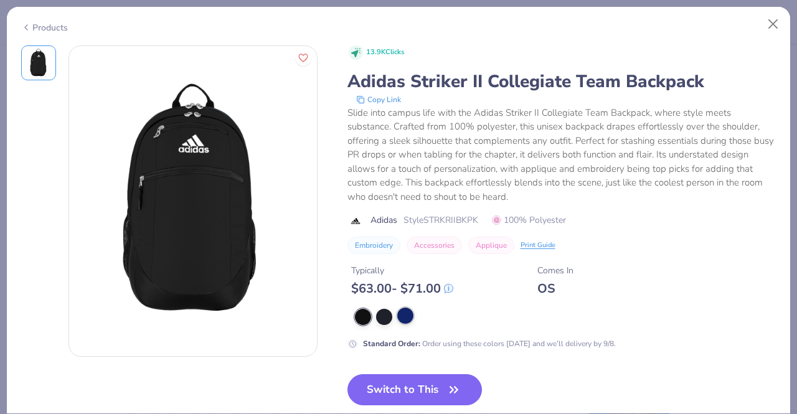
click at [412, 318] on div at bounding box center [405, 316] width 16 height 16
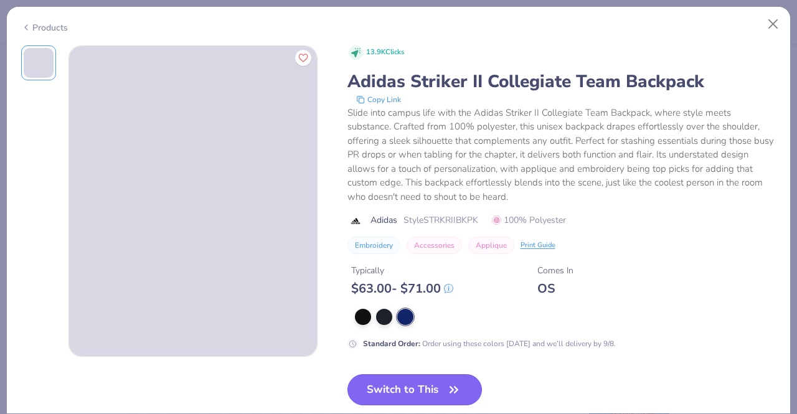
click at [387, 395] on button "Switch to This" at bounding box center [415, 389] width 135 height 31
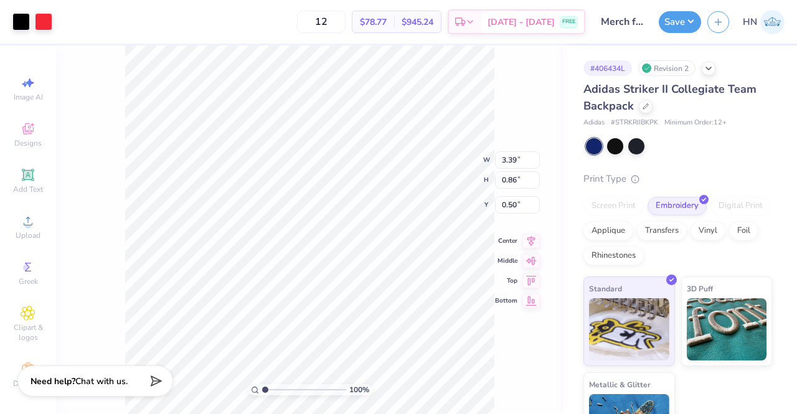
type input "6.77"
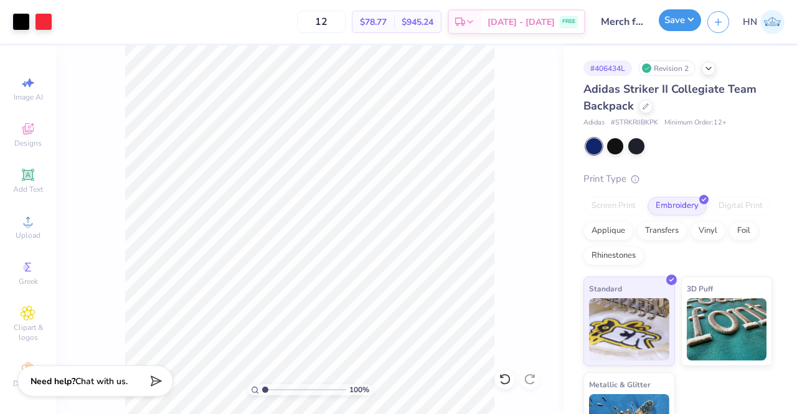
click at [691, 31] on button "Save" at bounding box center [680, 20] width 42 height 22
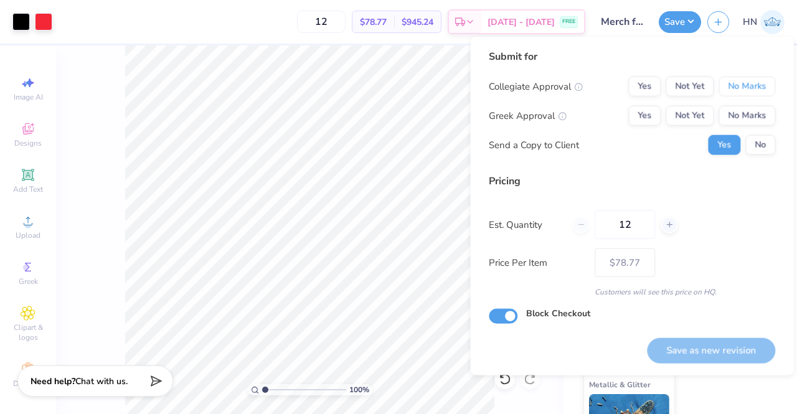
drag, startPoint x: 737, startPoint y: 83, endPoint x: 738, endPoint y: 100, distance: 16.2
click at [738, 86] on button "No Marks" at bounding box center [747, 87] width 57 height 20
click at [741, 111] on button "No Marks" at bounding box center [747, 116] width 57 height 20
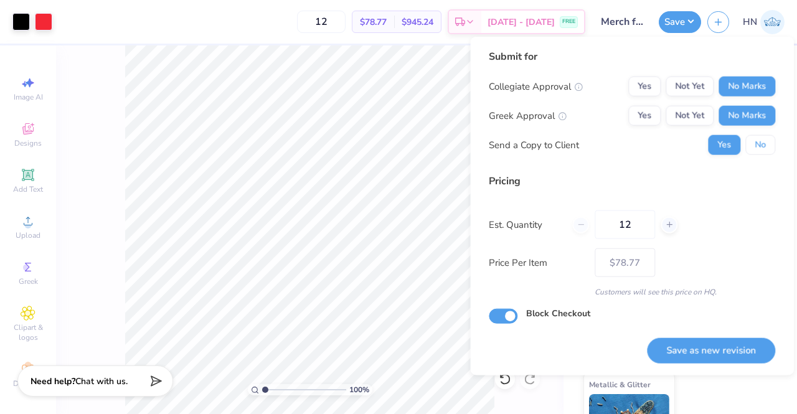
drag, startPoint x: 756, startPoint y: 138, endPoint x: 765, endPoint y: 242, distance: 105.0
click at [759, 141] on button "No" at bounding box center [761, 145] width 30 height 20
drag, startPoint x: 737, startPoint y: 351, endPoint x: 712, endPoint y: 347, distance: 25.2
click at [736, 350] on button "Save as new revision" at bounding box center [711, 351] width 128 height 26
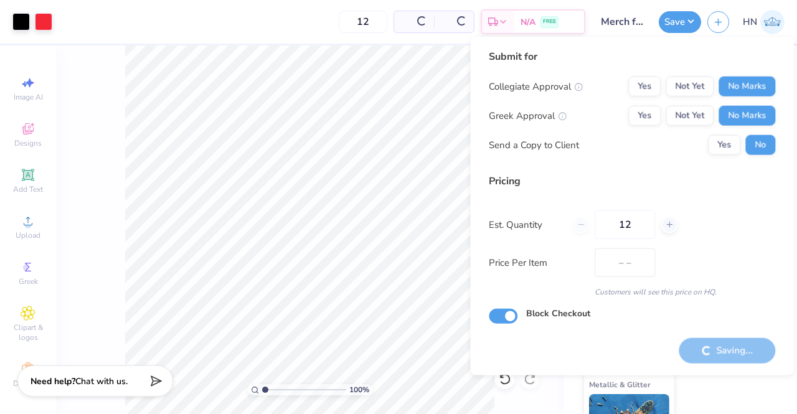
type input "$78.77"
